Goal: Task Accomplishment & Management: Manage account settings

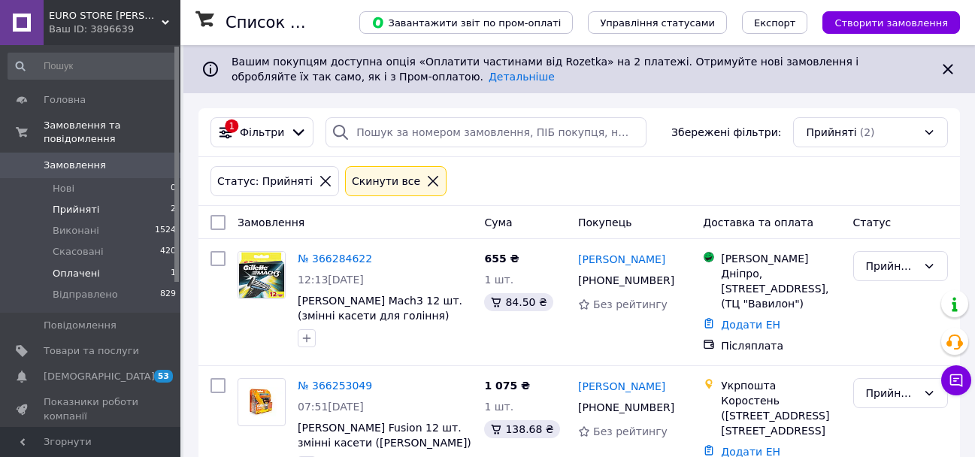
click at [70, 267] on span "Оплачені" at bounding box center [76, 274] width 47 height 14
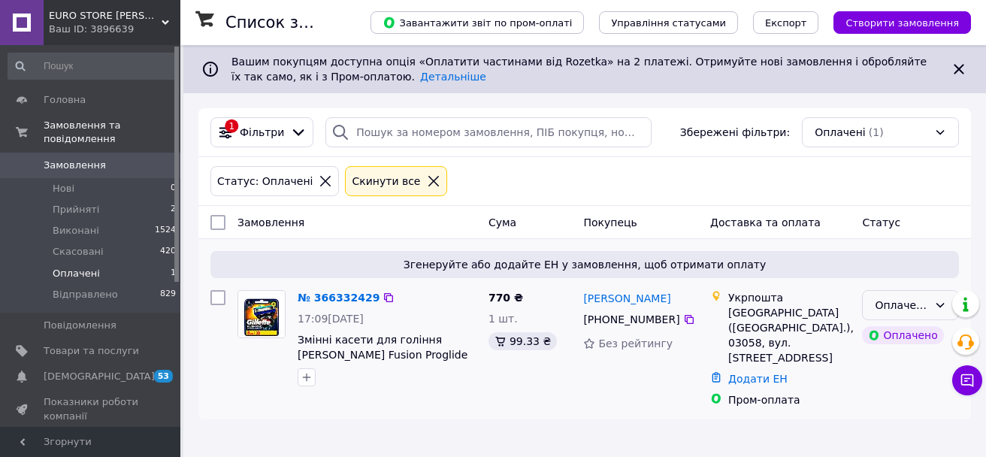
click at [939, 304] on icon at bounding box center [940, 305] width 12 height 12
click at [906, 338] on li "Прийнято" at bounding box center [910, 338] width 95 height 27
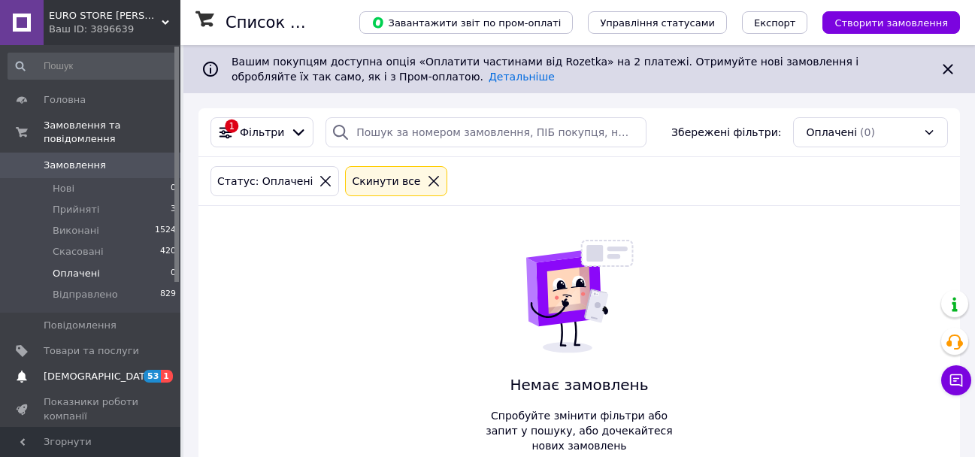
click at [94, 370] on span "[DEMOGRAPHIC_DATA]" at bounding box center [99, 377] width 111 height 14
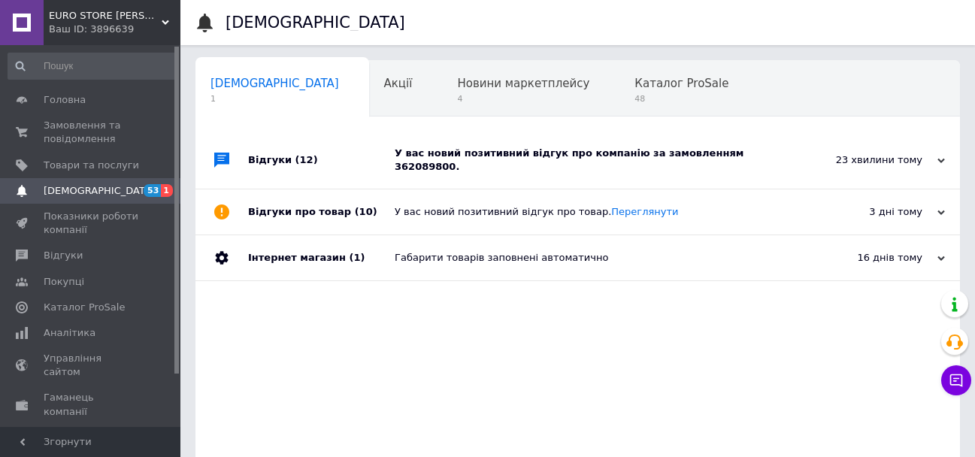
click at [586, 157] on div "У вас новий позитивний відгук про компанію за замовленням 362089800." at bounding box center [595, 160] width 400 height 27
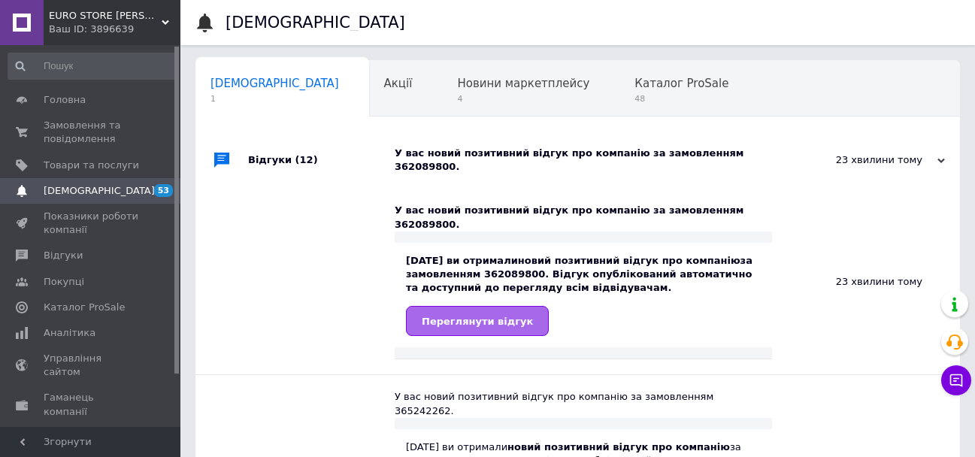
click at [475, 316] on span "Переглянути відгук" at bounding box center [477, 321] width 111 height 11
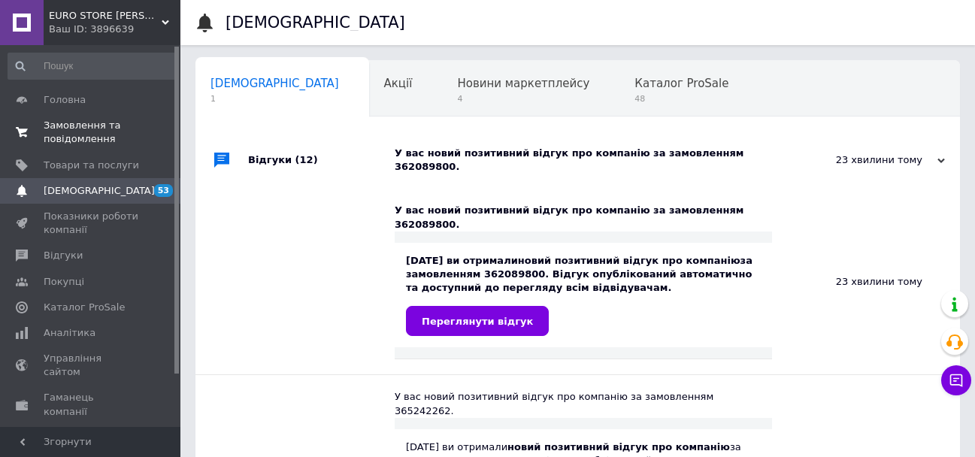
click at [78, 136] on span "Замовлення та повідомлення" at bounding box center [91, 132] width 95 height 27
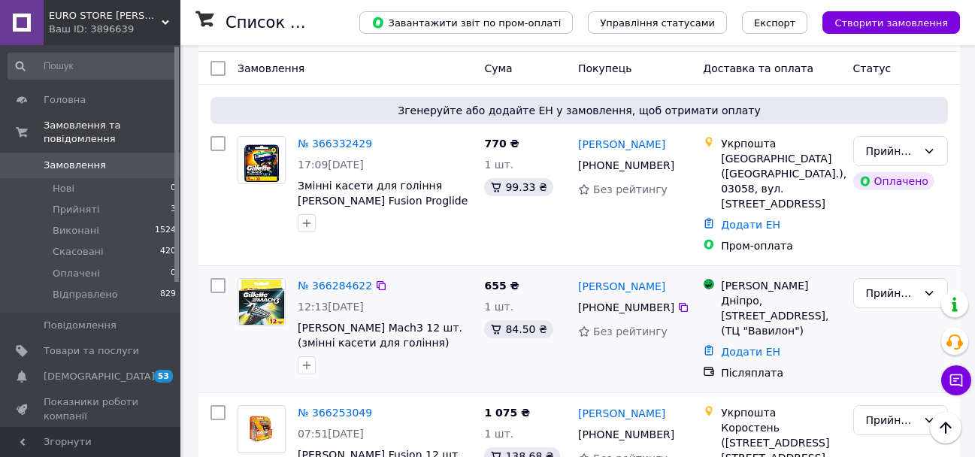
scroll to position [75, 0]
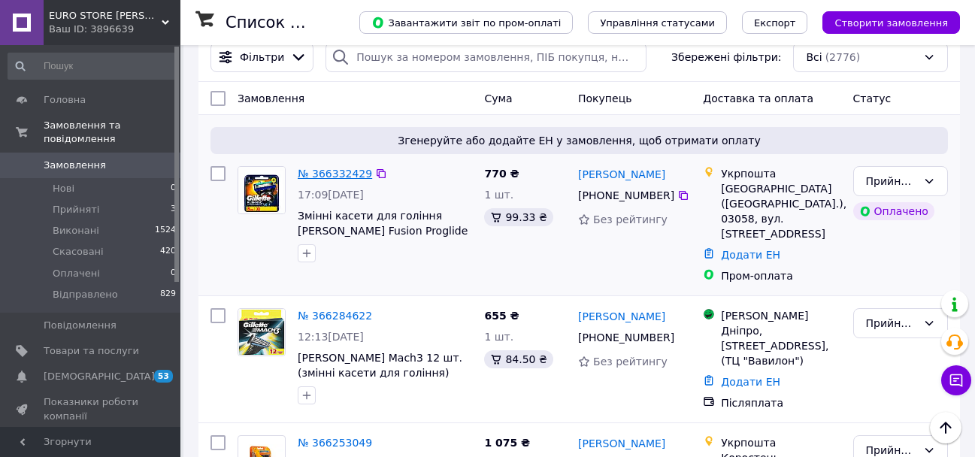
click at [341, 174] on link "№ 366332429" at bounding box center [335, 174] width 74 height 12
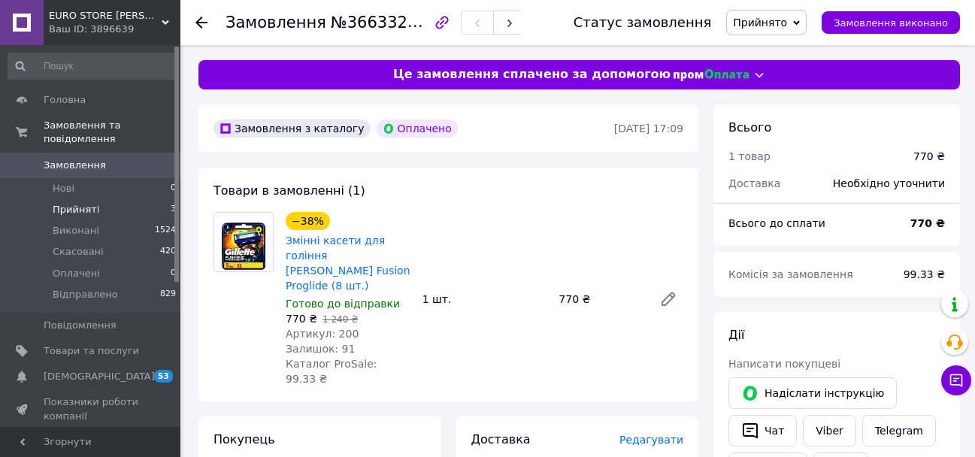
click at [65, 203] on span "Прийняті" at bounding box center [76, 210] width 47 height 14
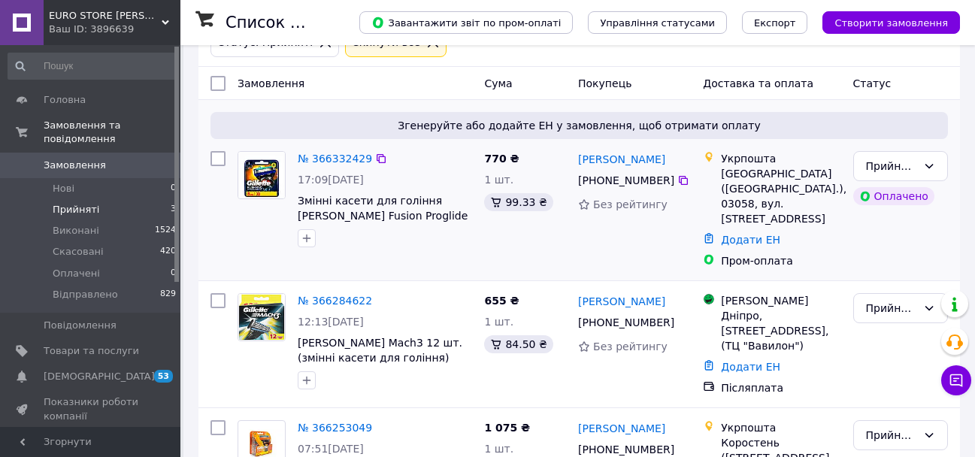
scroll to position [226, 0]
